Goal: Find specific page/section: Find specific page/section

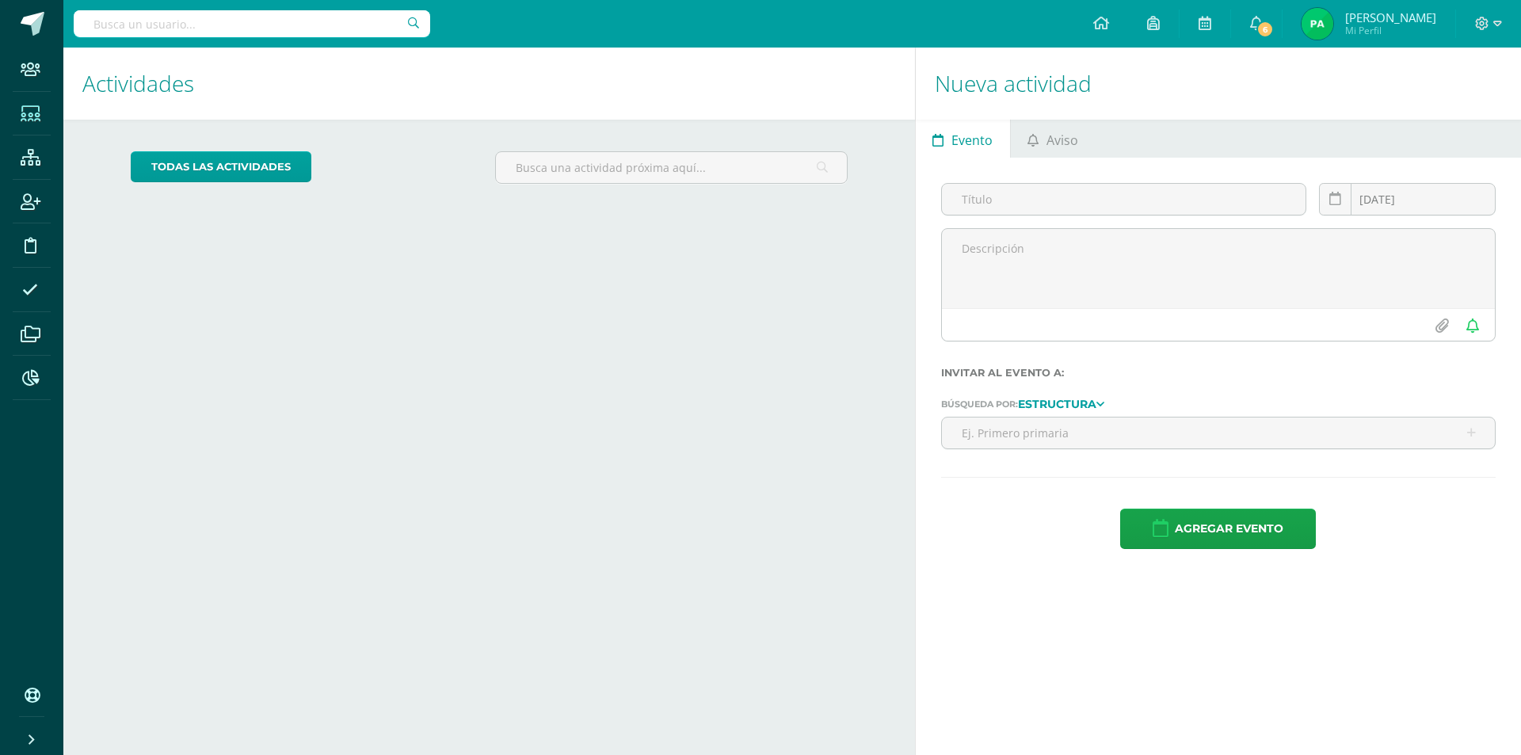
click at [36, 106] on icon at bounding box center [31, 114] width 20 height 16
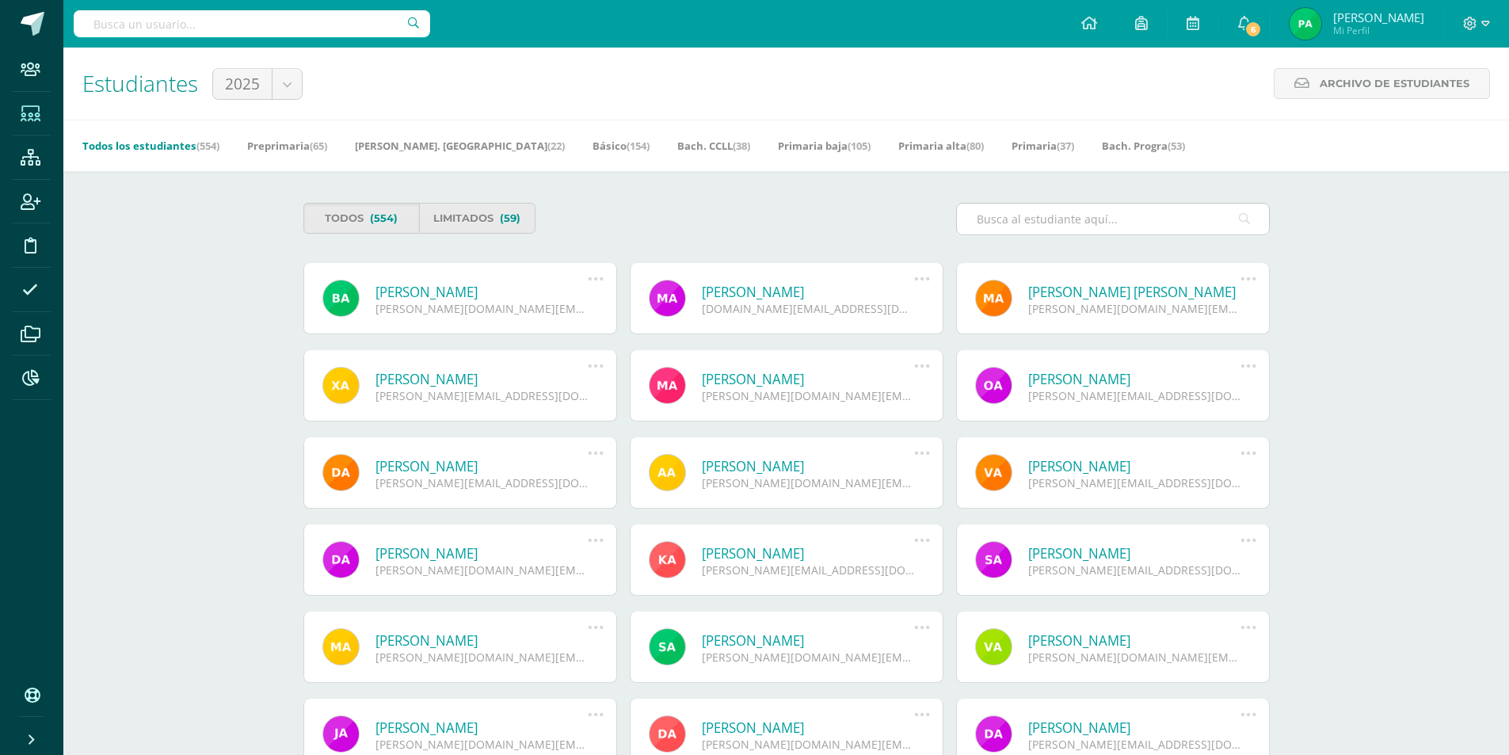
click at [1123, 209] on input "text" at bounding box center [1113, 219] width 312 height 31
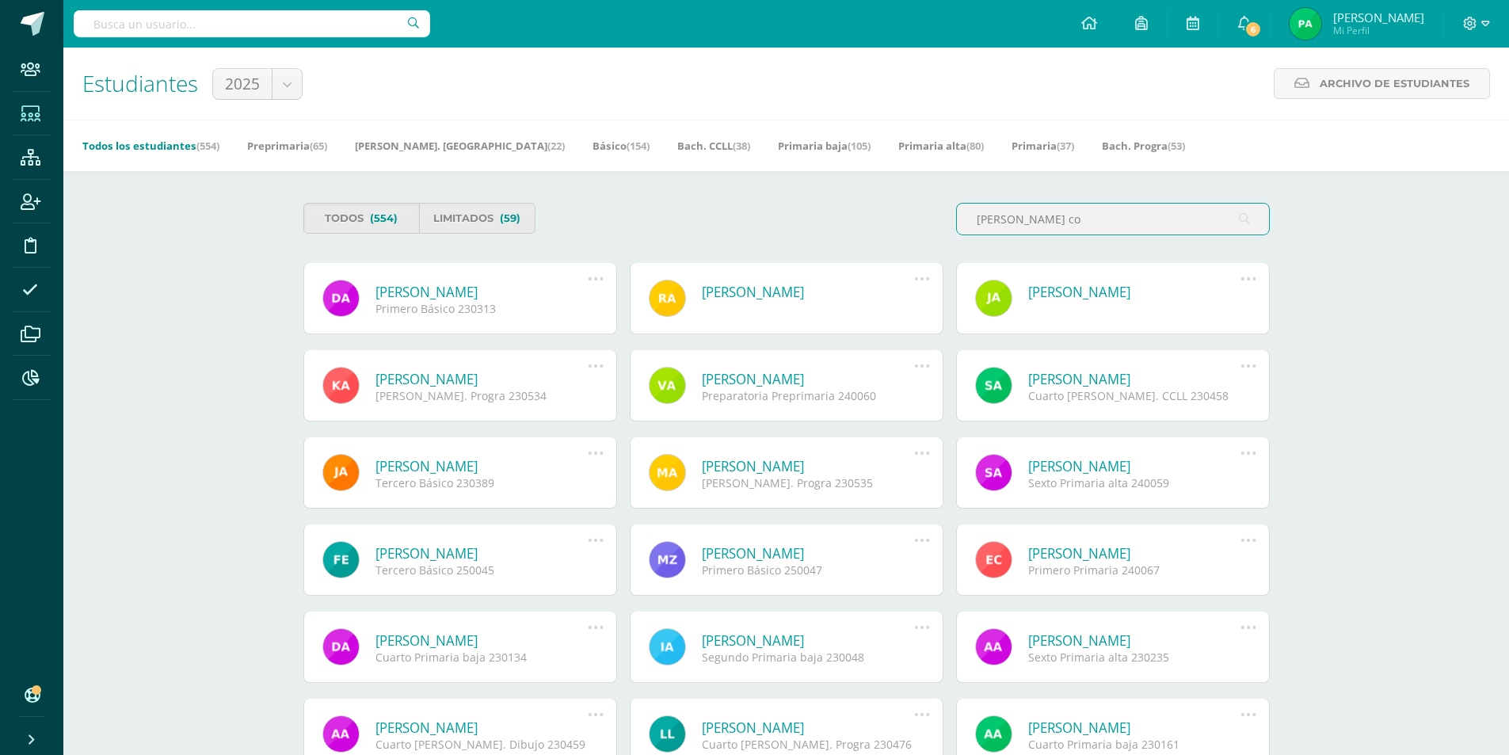
drag, startPoint x: 1066, startPoint y: 215, endPoint x: 863, endPoint y: 208, distance: 203.7
click at [863, 208] on div "Todos (554) Limitados (59) alvarado co" at bounding box center [786, 225] width 979 height 45
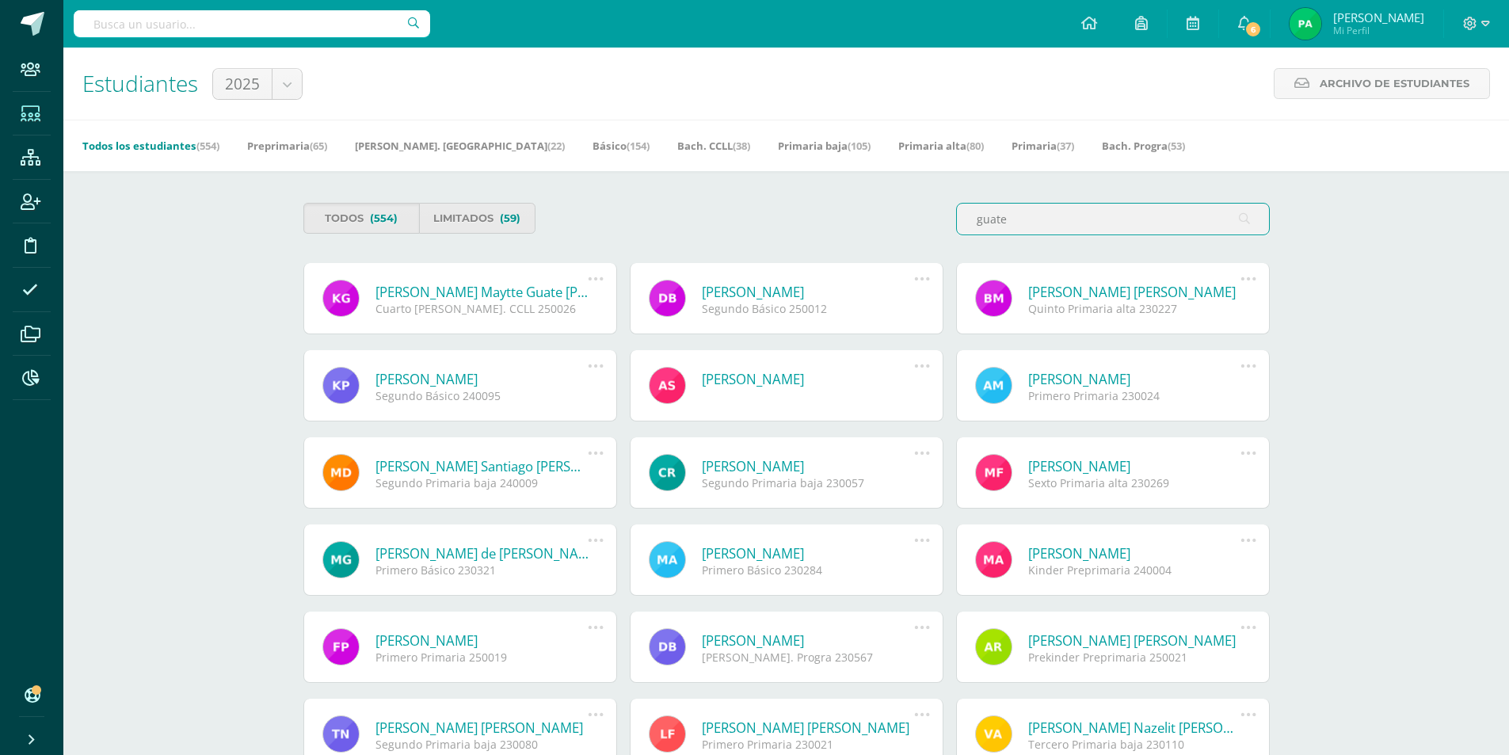
type input "guate"
